Goal: Transaction & Acquisition: Purchase product/service

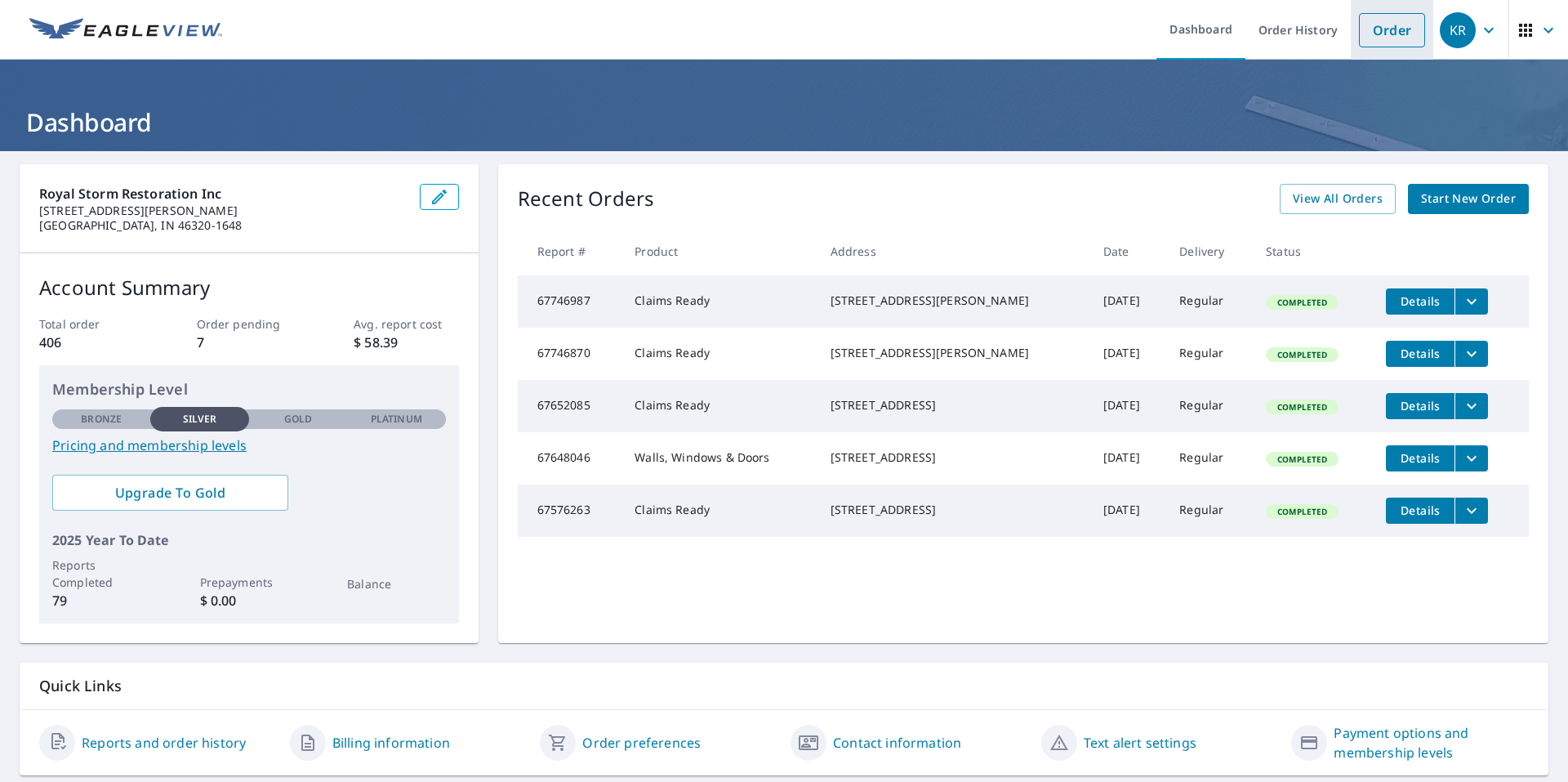
drag, startPoint x: 1403, startPoint y: 32, endPoint x: 1393, endPoint y: 33, distance: 10.0
click at [1403, 32] on link "Order" at bounding box center [1391, 31] width 66 height 35
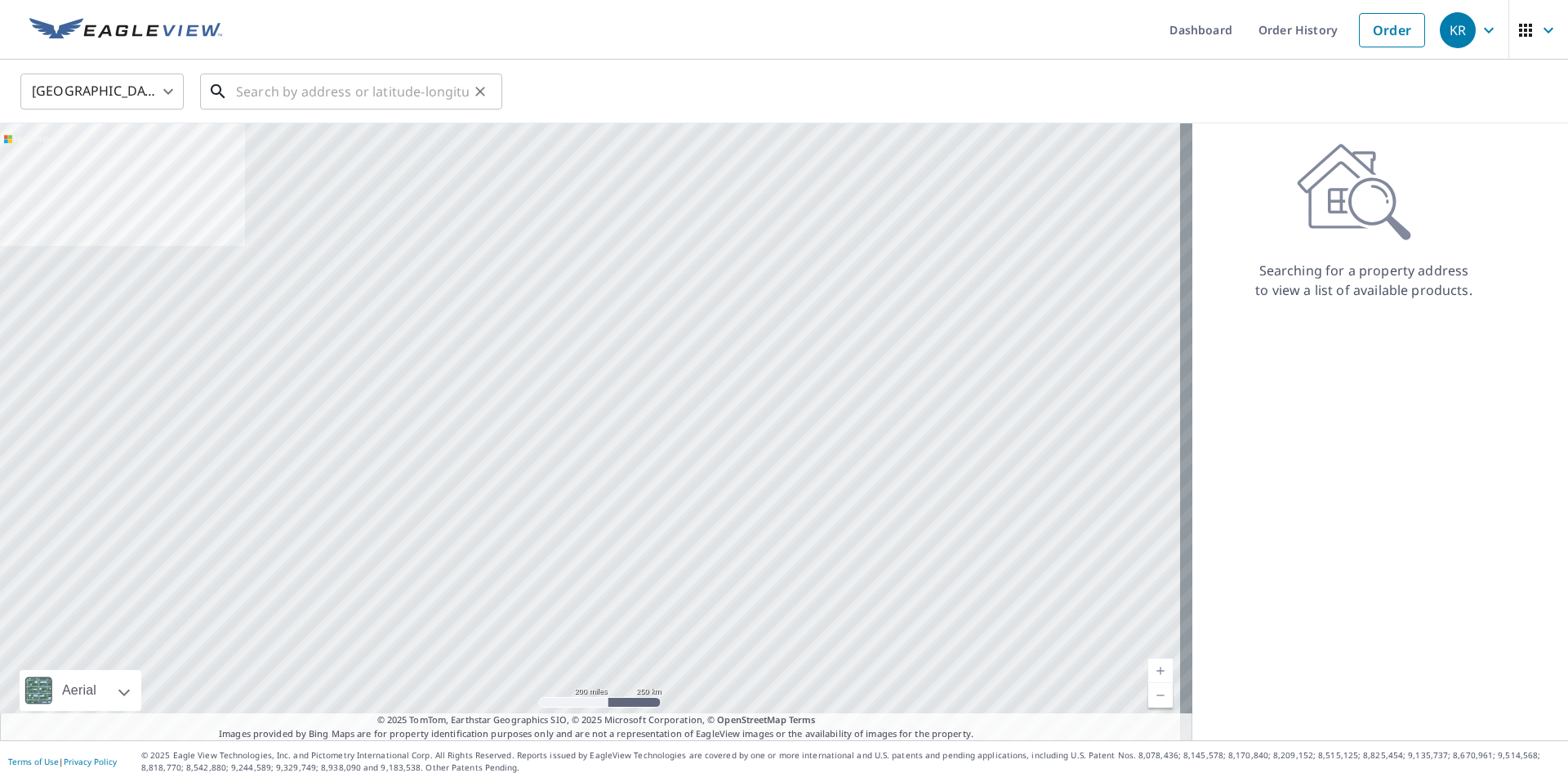
click at [343, 94] on input "text" at bounding box center [352, 91] width 233 height 46
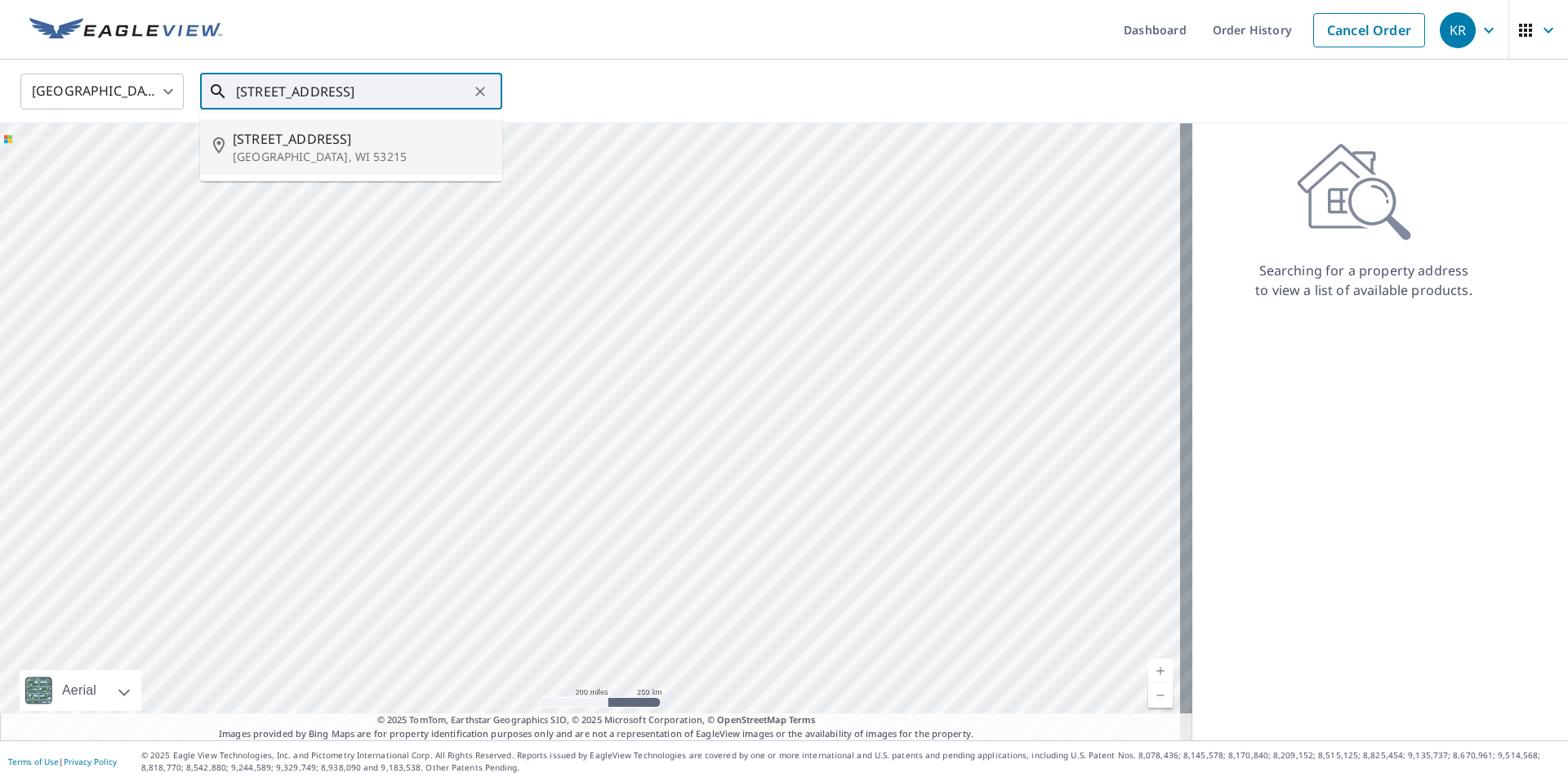
click at [353, 139] on span "[STREET_ADDRESS]" at bounding box center [361, 139] width 257 height 19
type input "[STREET_ADDRESS]"
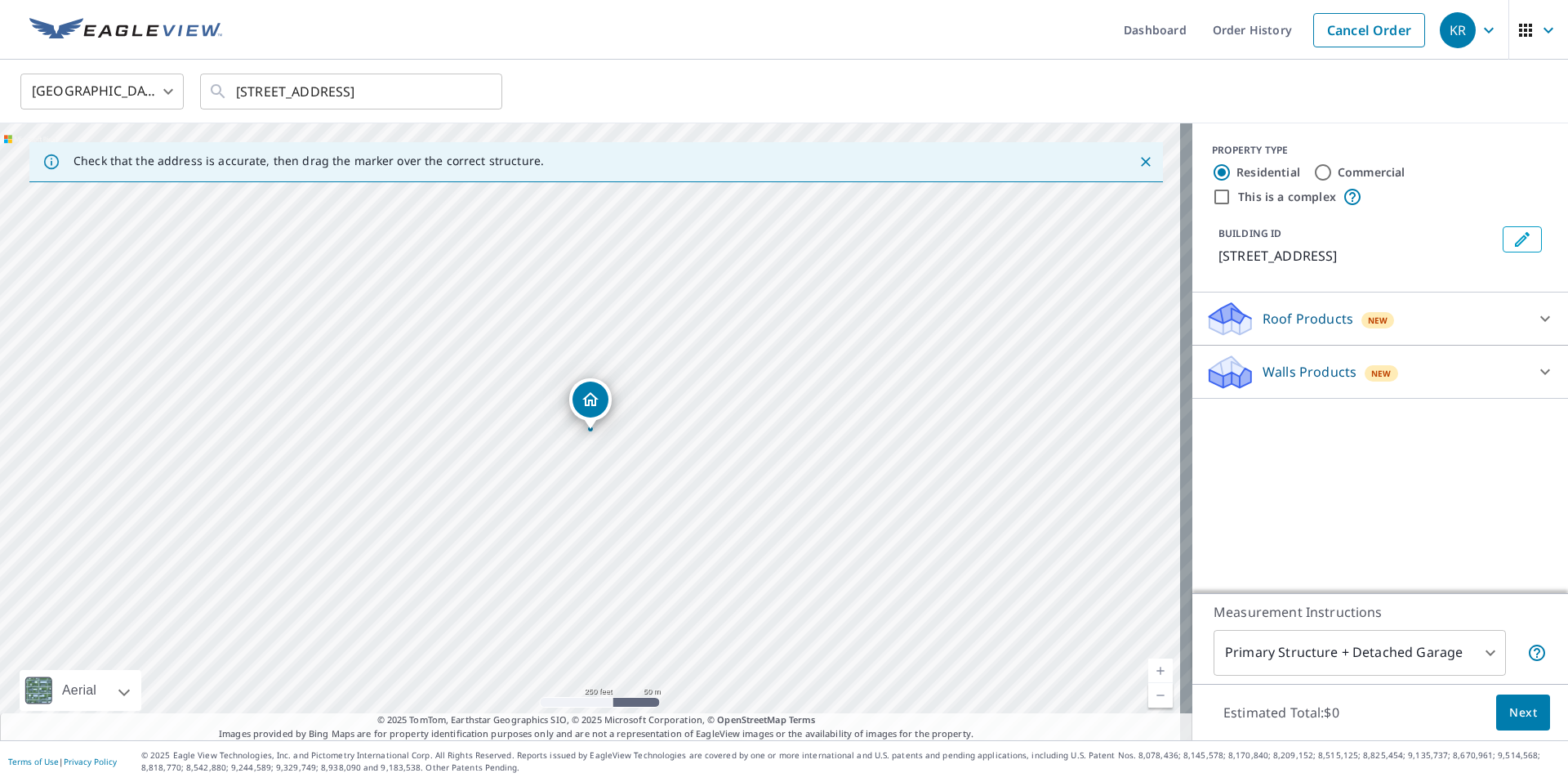
click at [1294, 393] on div "Walls Products New Walls, Windows & Doors $72.75 Walls $40" at bounding box center [1380, 371] width 376 height 53
click at [1295, 373] on p "Walls Products" at bounding box center [1309, 371] width 94 height 19
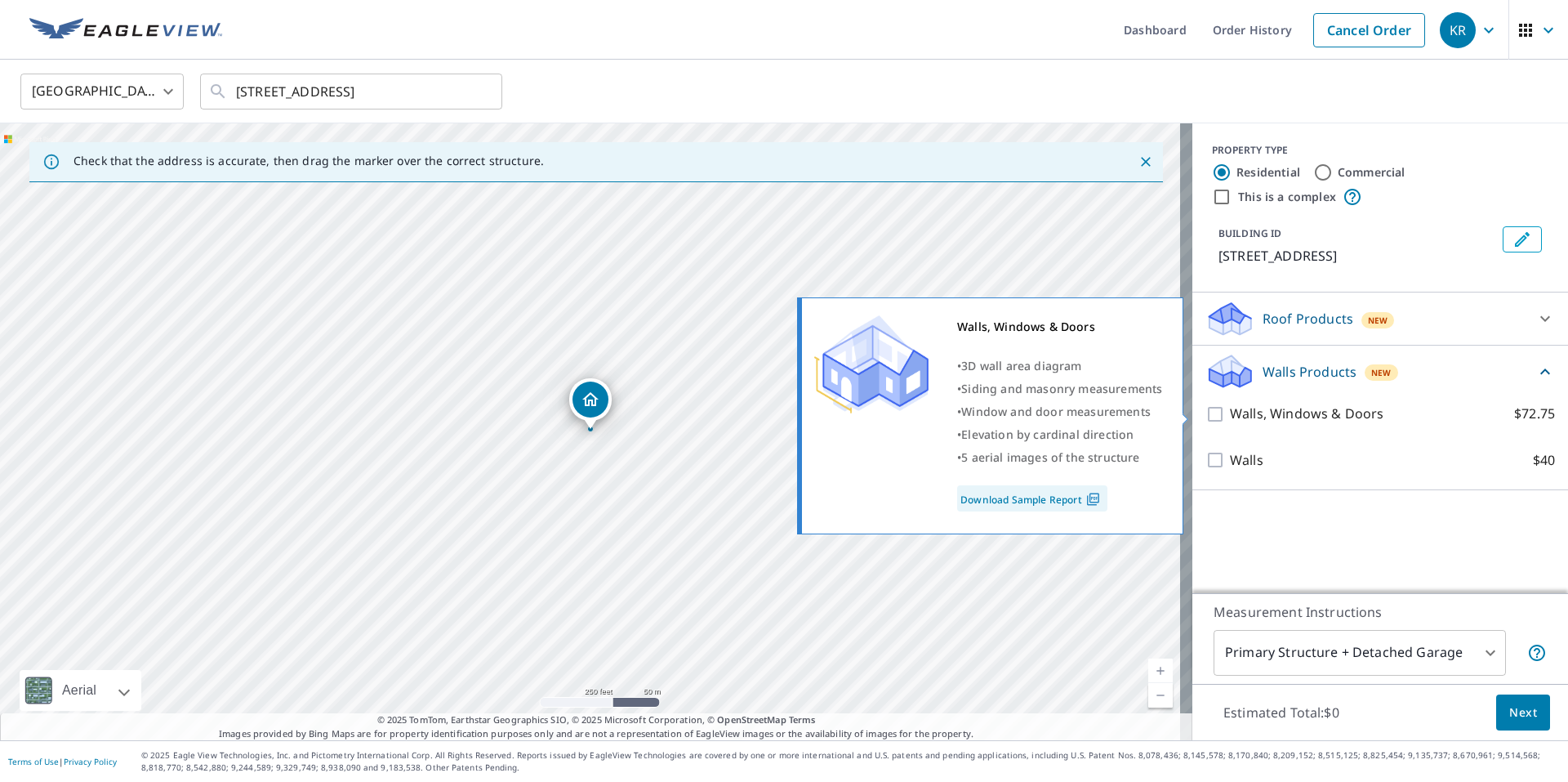
click at [1282, 416] on p "Walls, Windows & Doors" at bounding box center [1307, 414] width 154 height 20
click at [1230, 416] on input "Walls, Windows & Doors $72.75" at bounding box center [1217, 414] width 24 height 19
checkbox input "true"
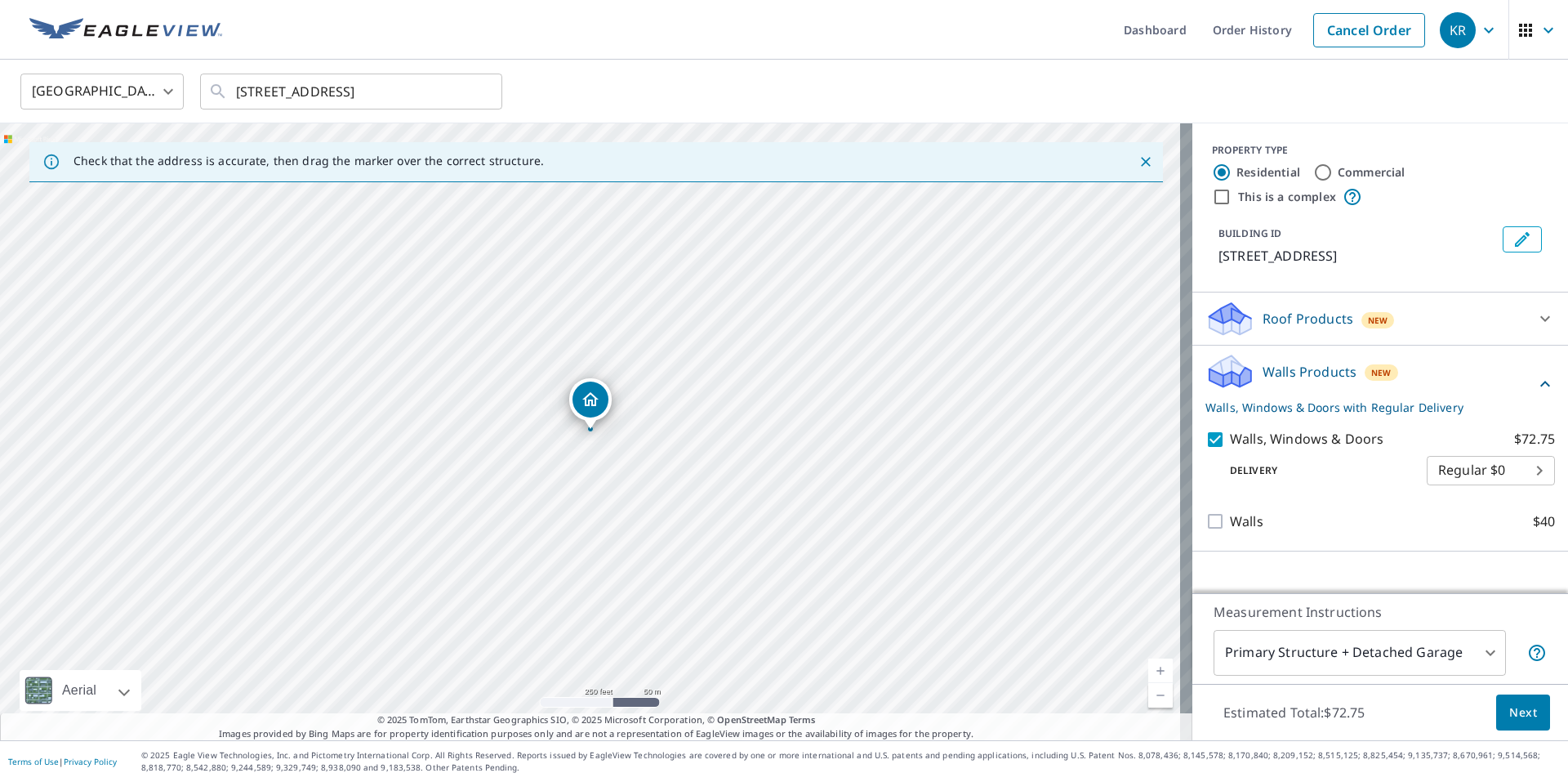
click at [1381, 648] on body "KR KR Dashboard Order History Cancel Order KR [GEOGRAPHIC_DATA] [GEOGRAPHIC_DAT…" at bounding box center [784, 391] width 1568 height 782
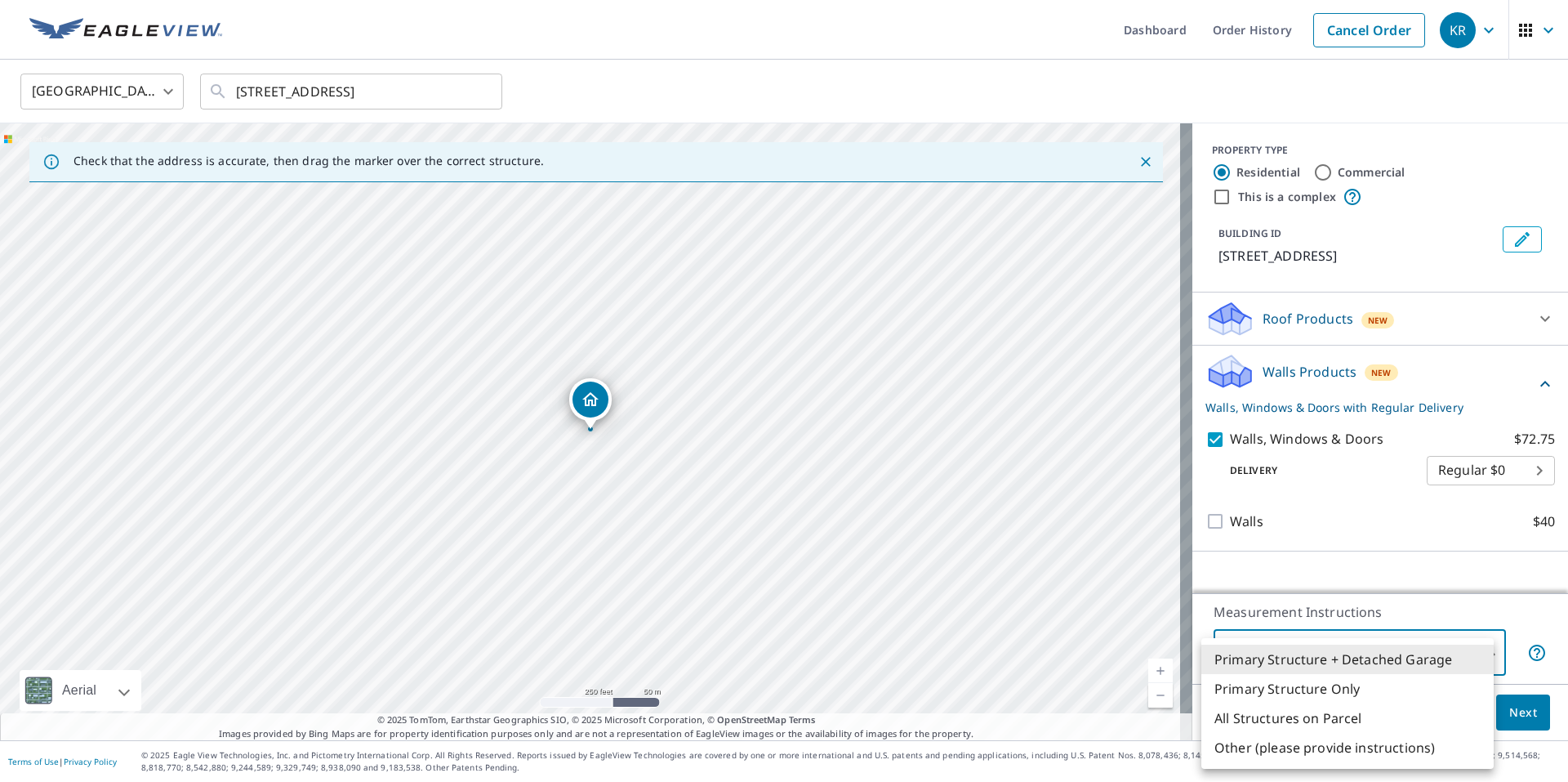
click at [1323, 697] on li "Primary Structure Only" at bounding box center [1347, 689] width 292 height 30
type input "2"
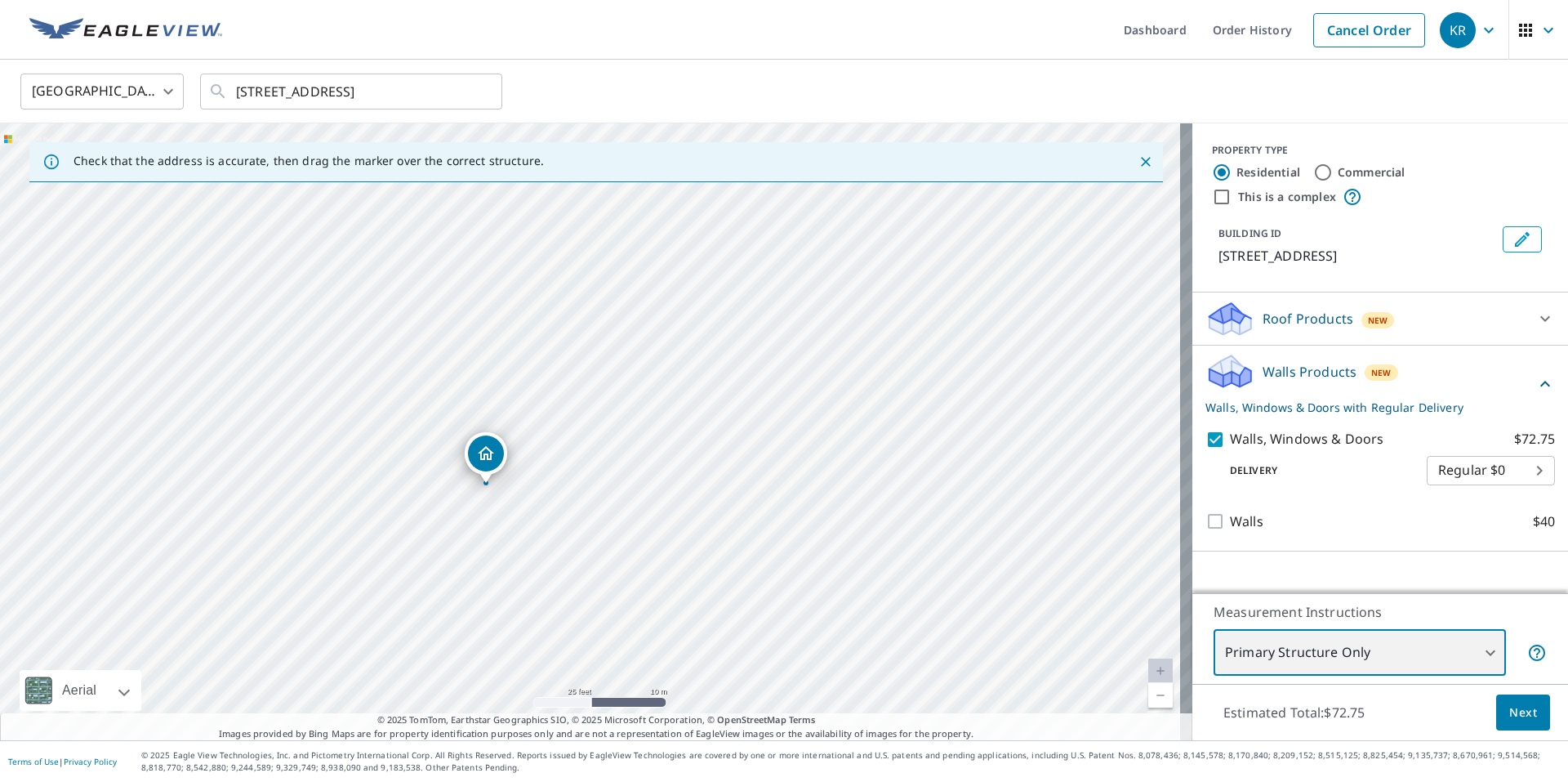
drag, startPoint x: 481, startPoint y: 567, endPoint x: 481, endPoint y: 545, distance: 22.0
click at [481, 545] on div "[STREET_ADDRESS]" at bounding box center [596, 431] width 1192 height 617
click at [258, 95] on input "[STREET_ADDRESS]" at bounding box center [352, 91] width 233 height 46
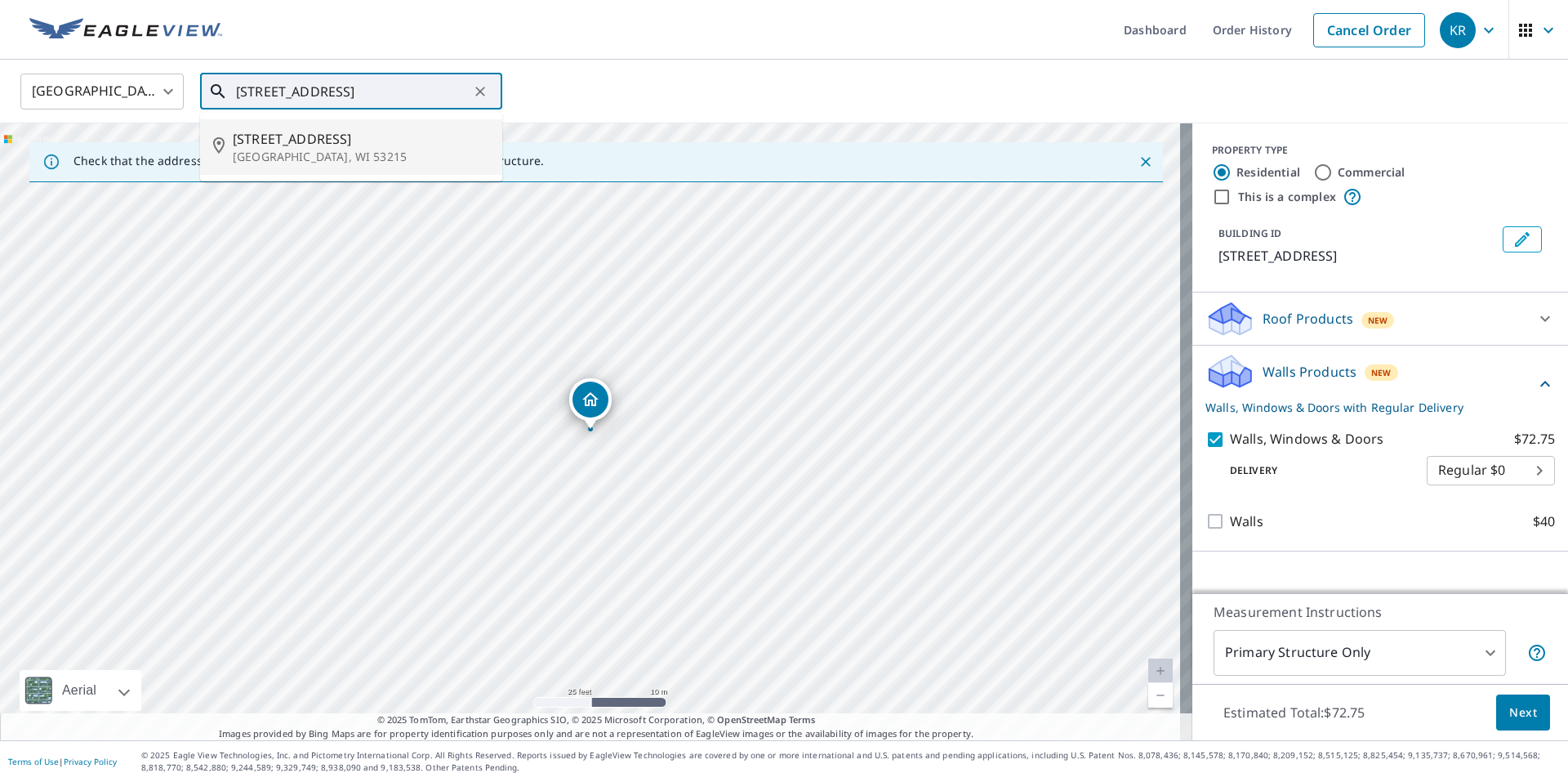
click at [314, 153] on p "[GEOGRAPHIC_DATA], WI 53215" at bounding box center [361, 157] width 257 height 16
type input "[STREET_ADDRESS]"
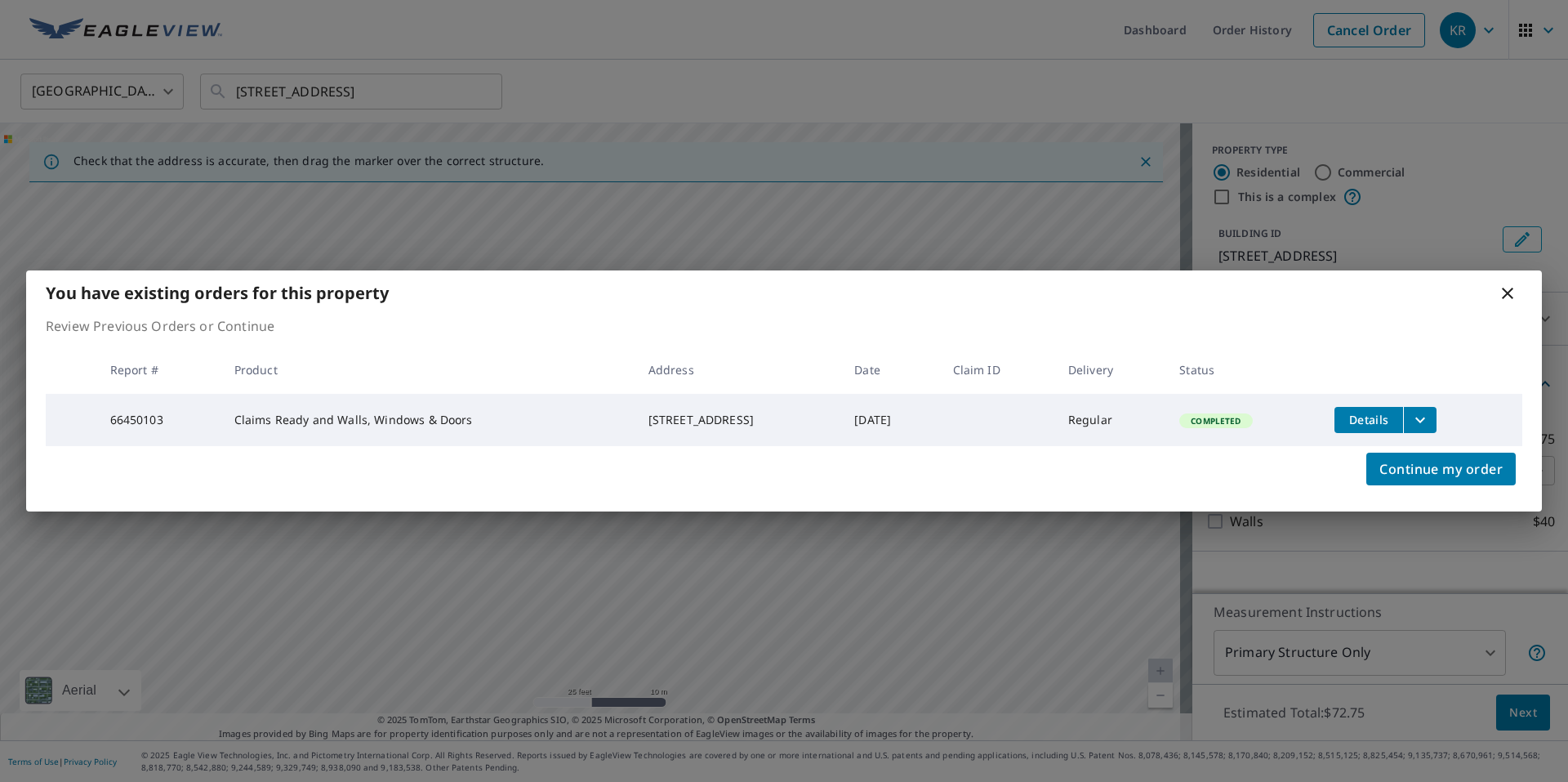
click at [539, 420] on td "Claims Ready and Walls, Windows & Doors" at bounding box center [428, 419] width 414 height 52
click at [1506, 296] on icon at bounding box center [1507, 293] width 19 height 19
